Goal: Find specific page/section

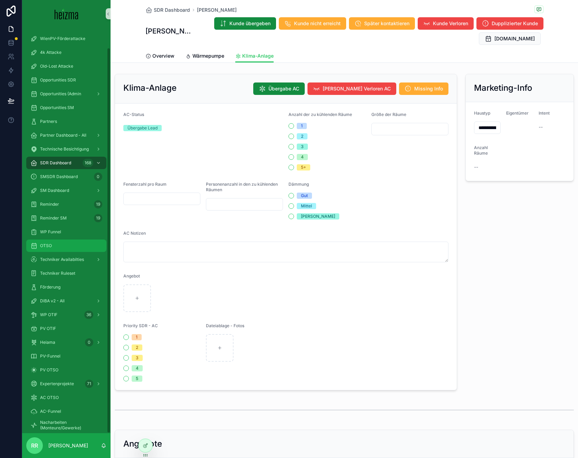
scroll to position [21, 0]
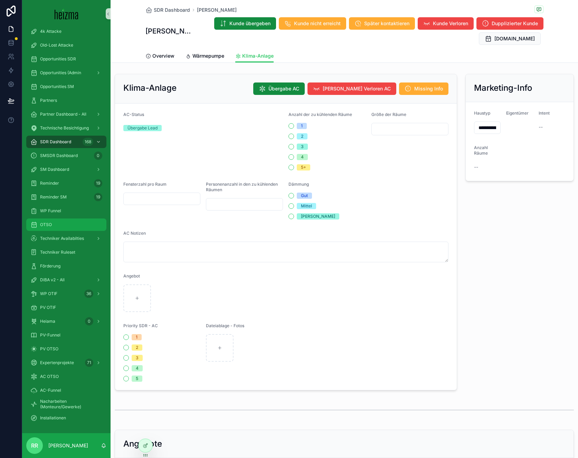
click at [64, 227] on div "OTSO" at bounding box center [66, 224] width 72 height 11
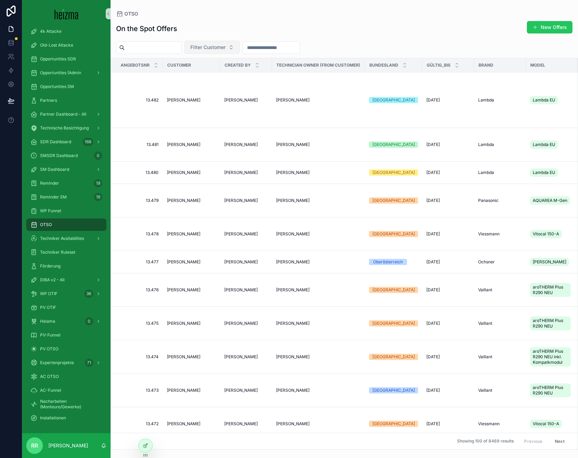
click at [234, 53] on button "Filter Customer" at bounding box center [211, 47] width 55 height 13
type input "**********"
click at [232, 75] on div "[PERSON_NAME]" at bounding box center [221, 75] width 83 height 11
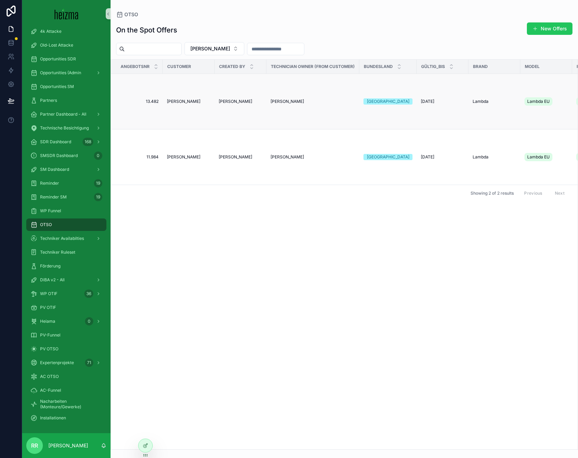
click at [181, 102] on span "[PERSON_NAME]" at bounding box center [184, 102] width 34 height 6
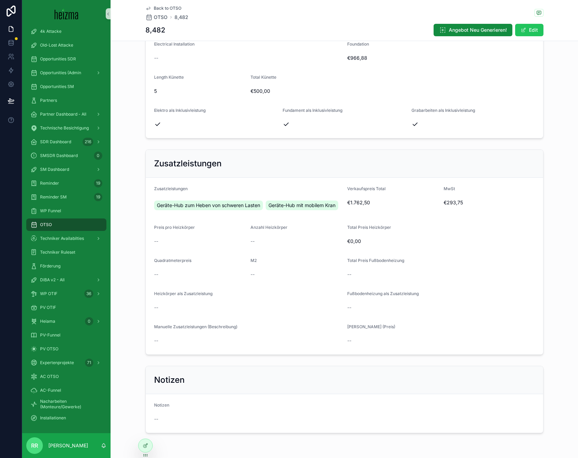
scroll to position [1080, 0]
